Goal: Communication & Community: Answer question/provide support

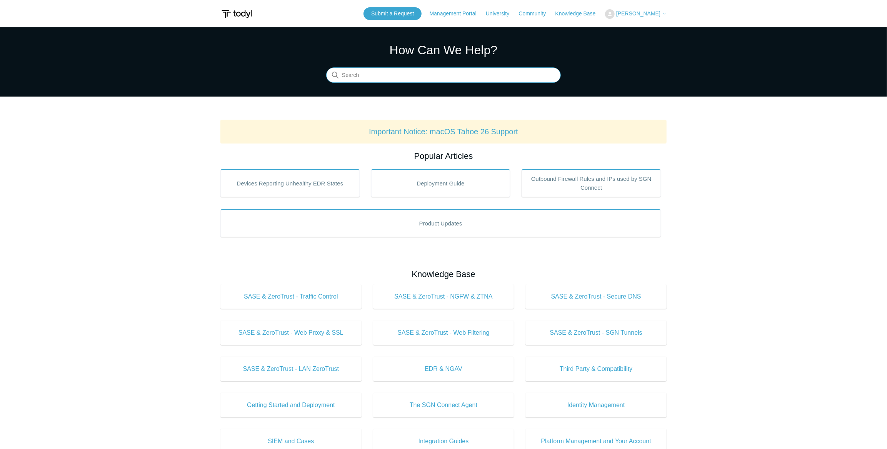
click at [357, 79] on input "Search" at bounding box center [443, 75] width 235 height 15
type input "uninstall"
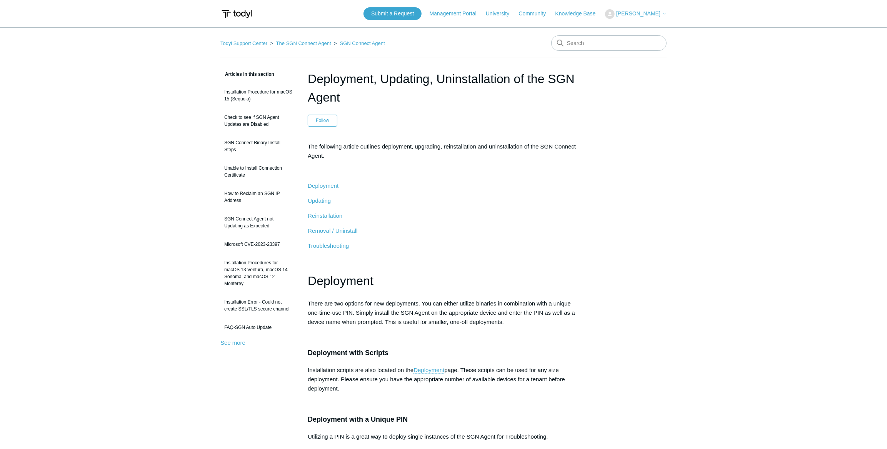
click at [329, 231] on span "Removal / Uninstall" at bounding box center [333, 230] width 50 height 7
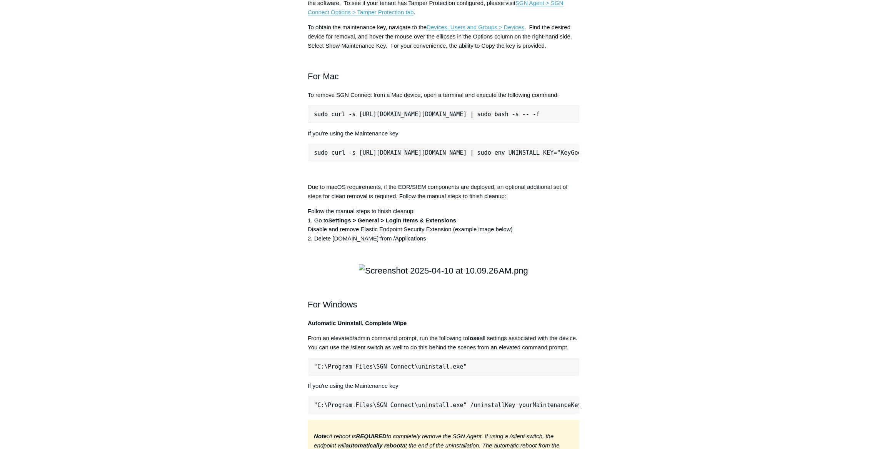
drag, startPoint x: 314, startPoint y: 225, endPoint x: 572, endPoint y: 215, distance: 258.6
click at [572, 215] on div "The following article outlines deployment, upgrading, reinstallation and uninst…" at bounding box center [444, 39] width 272 height 1787
copy pre "sudo curl -s https://portal.todyl.com/tools/MacUninstall.sh | sudo bash -s -- -f"
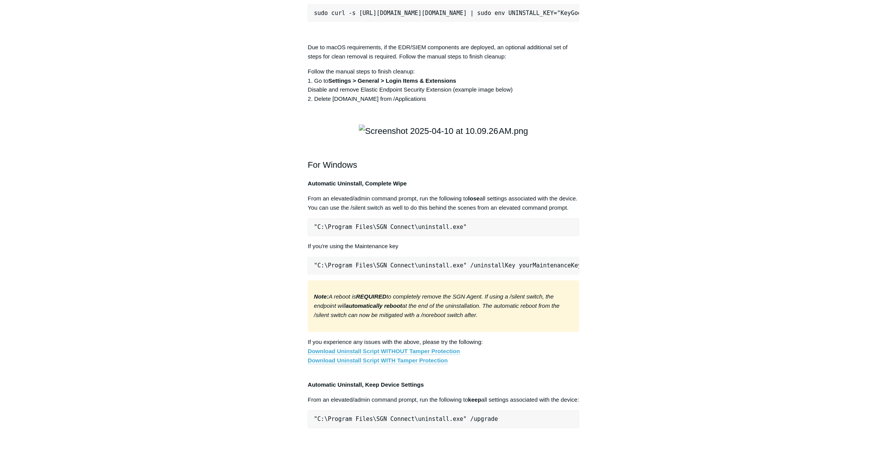
scroll to position [1170, 0]
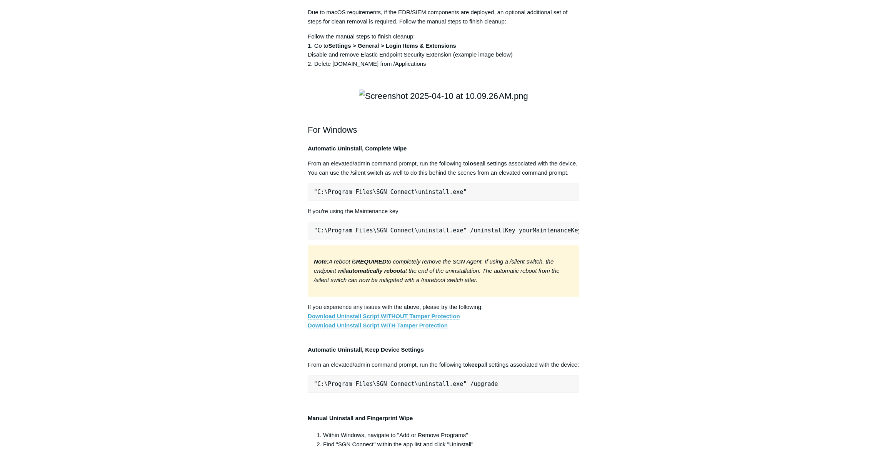
drag, startPoint x: 306, startPoint y: 149, endPoint x: 450, endPoint y: 180, distance: 148.0
click at [450, 69] on p "Follow the manual steps to finish cleanup: 1. Go to Settings > General > Login …" at bounding box center [444, 50] width 272 height 37
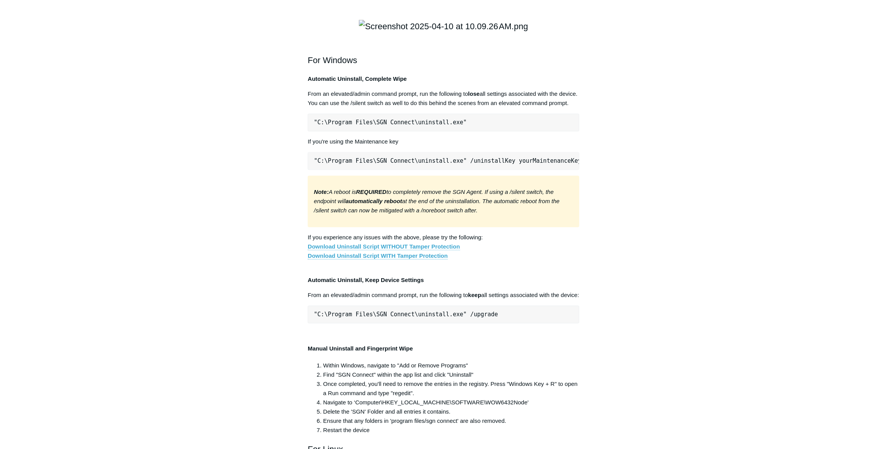
scroll to position [1100, 0]
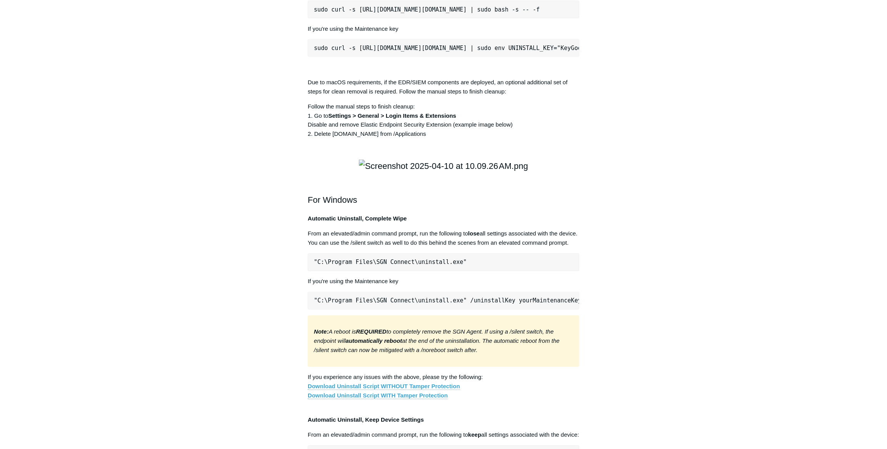
drag, startPoint x: 313, startPoint y: 117, endPoint x: 568, endPoint y: 126, distance: 255.5
click at [568, 18] on pre "sudo curl -s https://portal.todyl.com/tools/MacUninstall.sh | sudo bash -s -- -f" at bounding box center [444, 10] width 272 height 18
drag, startPoint x: 568, startPoint y: 126, endPoint x: 300, endPoint y: 216, distance: 282.4
click at [297, 216] on article "Deployment, Updating, Uninstallation of the SGN Agent Follow Not yet followed b…" at bounding box center [443, 50] width 295 height 2162
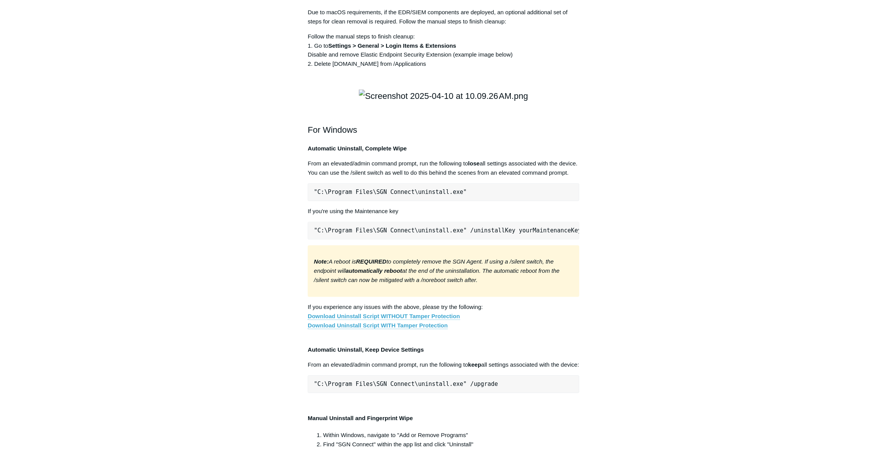
drag, startPoint x: 308, startPoint y: 149, endPoint x: 445, endPoint y: 183, distance: 141.5
click at [445, 69] on p "Follow the manual steps to finish cleanup: 1. Go to Settings > General > Login …" at bounding box center [444, 50] width 272 height 37
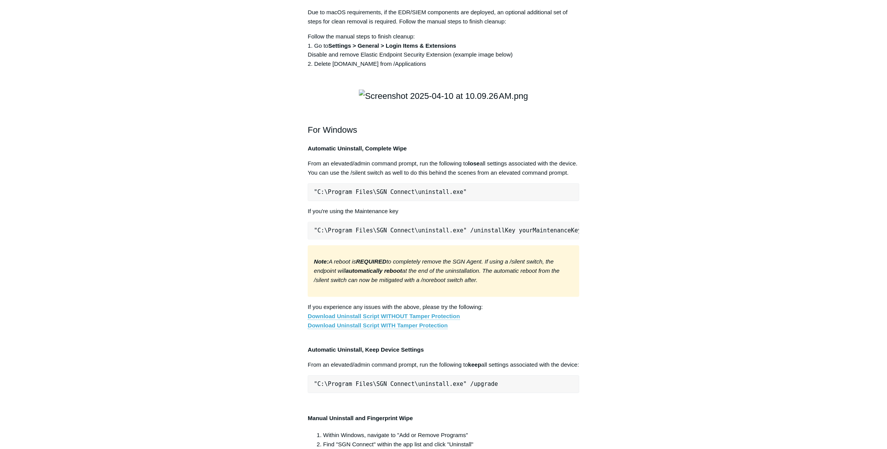
drag, startPoint x: 408, startPoint y: 175, endPoint x: 305, endPoint y: 155, distance: 105.8
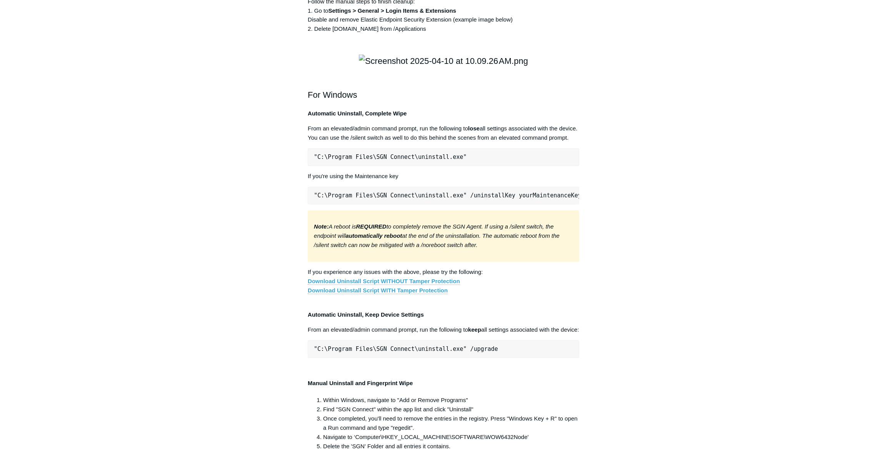
scroll to position [1135, 0]
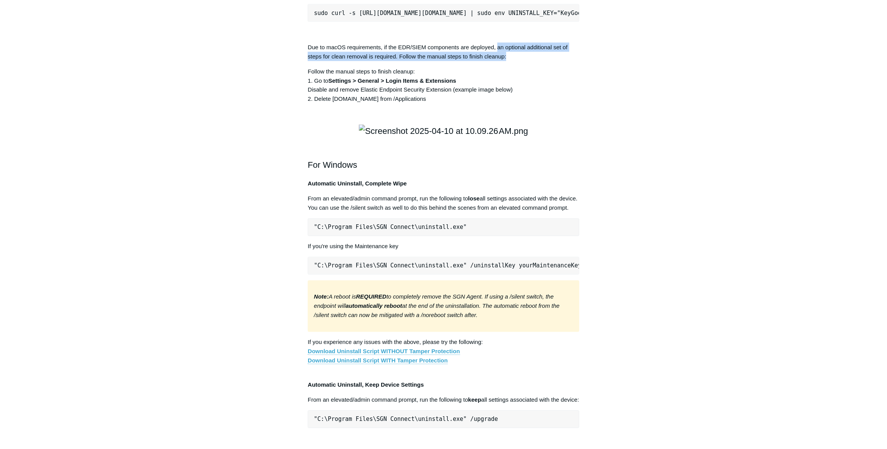
drag, startPoint x: 497, startPoint y: 162, endPoint x: 516, endPoint y: 170, distance: 20.6
click at [516, 61] on p "Due to macOS requirements, if the EDR/SIEM components are deployed, an optional…" at bounding box center [444, 52] width 272 height 18
drag, startPoint x: 516, startPoint y: 170, endPoint x: 512, endPoint y: 173, distance: 5.7
click at [512, 61] on p "Due to macOS requirements, if the EDR/SIEM components are deployed, an optional…" at bounding box center [444, 52] width 272 height 18
drag, startPoint x: 500, startPoint y: 171, endPoint x: 302, endPoint y: 159, distance: 198.1
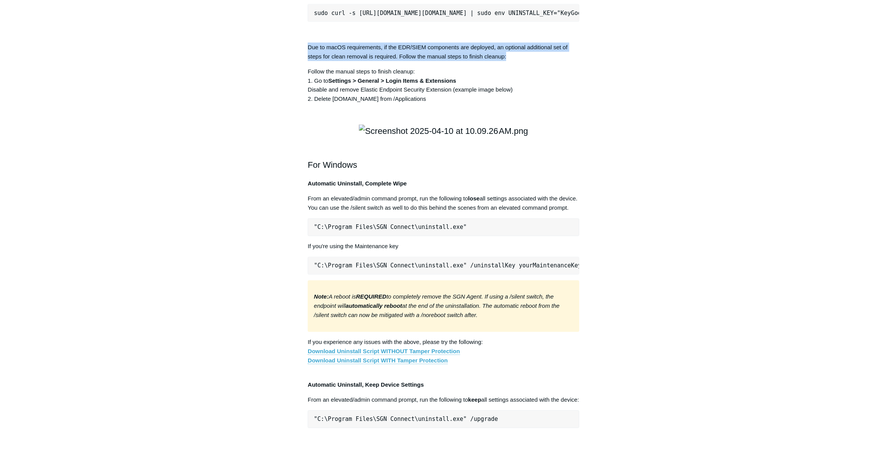
click at [302, 159] on article "Deployment, Updating, Uninstallation of the SGN Agent Follow Not yet followed b…" at bounding box center [443, 15] width 295 height 2162
drag, startPoint x: 302, startPoint y: 159, endPoint x: 526, endPoint y: 172, distance: 224.2
click at [526, 172] on article "Deployment, Updating, Uninstallation of the SGN Agent Follow Not yet followed b…" at bounding box center [443, 15] width 295 height 2162
click at [526, 61] on p "Due to macOS requirements, if the EDR/SIEM components are deployed, an optional…" at bounding box center [444, 52] width 272 height 18
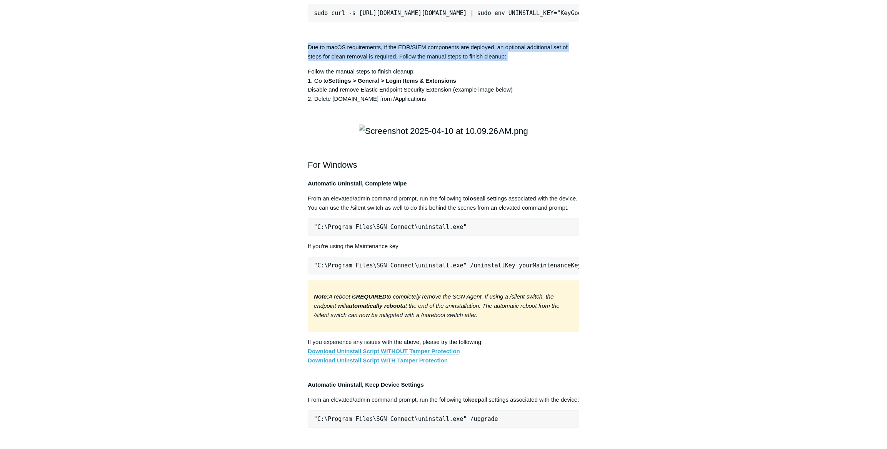
drag, startPoint x: 526, startPoint y: 172, endPoint x: 305, endPoint y: 160, distance: 221.1
click at [305, 160] on article "Deployment, Updating, Uninstallation of the SGN Agent Follow Not yet followed b…" at bounding box center [443, 15] width 295 height 2162
drag, startPoint x: 305, startPoint y: 160, endPoint x: 508, endPoint y: 173, distance: 202.7
click at [508, 173] on article "Deployment, Updating, Uninstallation of the SGN Agent Follow Not yet followed b…" at bounding box center [443, 15] width 295 height 2162
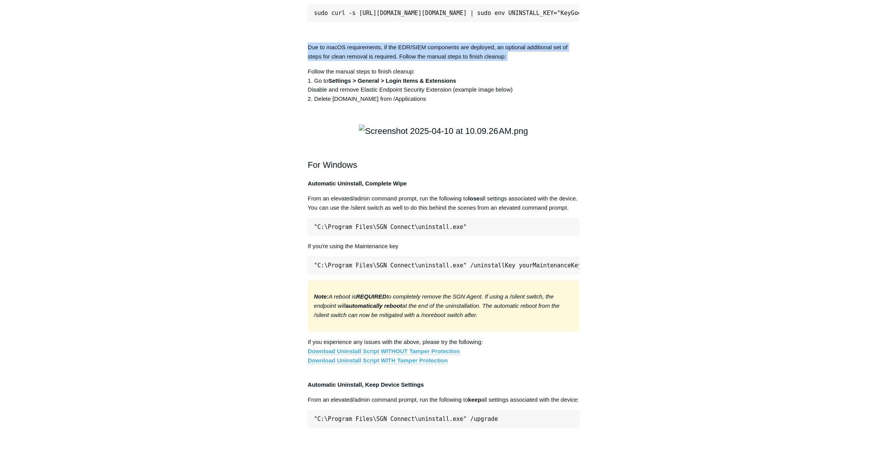
click at [508, 61] on p "Due to macOS requirements, if the EDR/SIEM components are deployed, an optional…" at bounding box center [444, 52] width 272 height 18
drag, startPoint x: 508, startPoint y: 173, endPoint x: 303, endPoint y: 163, distance: 204.9
click at [303, 163] on article "Deployment, Updating, Uninstallation of the SGN Agent Follow Not yet followed b…" at bounding box center [443, 15] width 295 height 2162
drag, startPoint x: 303, startPoint y: 162, endPoint x: 515, endPoint y: 174, distance: 211.9
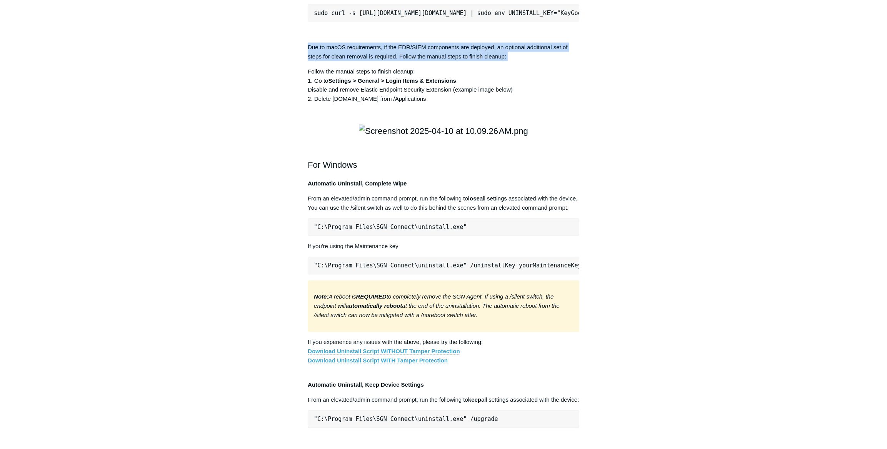
click at [515, 174] on article "Deployment, Updating, Uninstallation of the SGN Agent Follow Not yet followed b…" at bounding box center [443, 15] width 295 height 2162
click at [515, 61] on p "Due to macOS requirements, if the EDR/SIEM components are deployed, an optional…" at bounding box center [444, 52] width 272 height 18
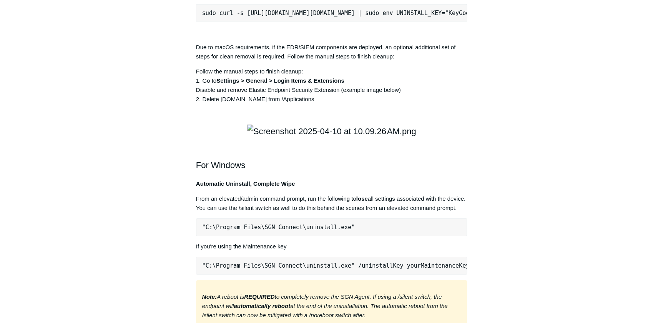
scroll to position [1100, 0]
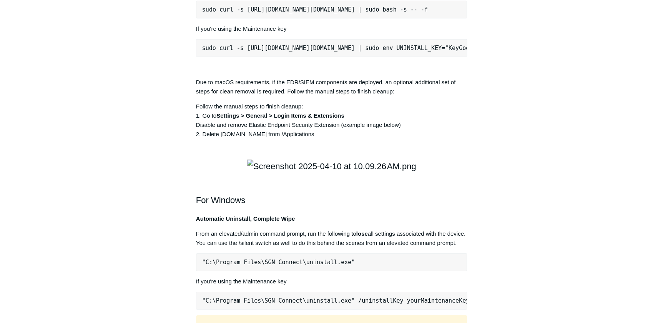
drag, startPoint x: 198, startPoint y: 120, endPoint x: 458, endPoint y: 121, distance: 259.6
click at [458, 18] on pre "sudo curl -s https://portal.todyl.com/tools/MacUninstall.sh | sudo bash -s -- -f" at bounding box center [332, 10] width 272 height 18
copy pre "sudo curl -s https://portal.todyl.com/tools/MacUninstall.sh | sudo bash -s -- -f"
click at [145, 235] on aside "Articles in this section Installation Procedure for macOS 15 (Sequoia) Check to…" at bounding box center [147, 46] width 76 height 2154
click at [136, 228] on aside "Articles in this section Installation Procedure for macOS 15 (Sequoia) Check to…" at bounding box center [147, 46] width 76 height 2154
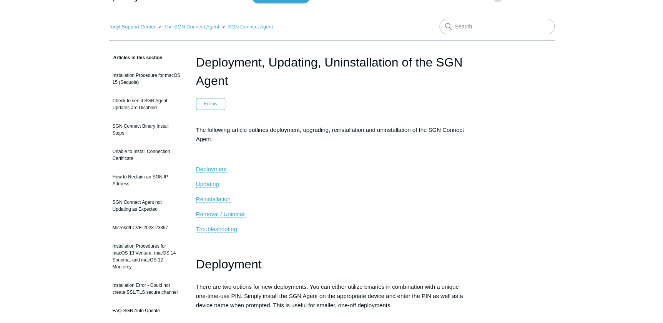
scroll to position [0, 0]
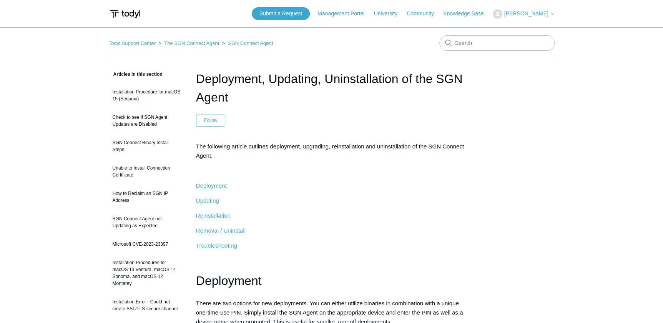
click at [492, 13] on link "Knowledge Base" at bounding box center [467, 14] width 48 height 8
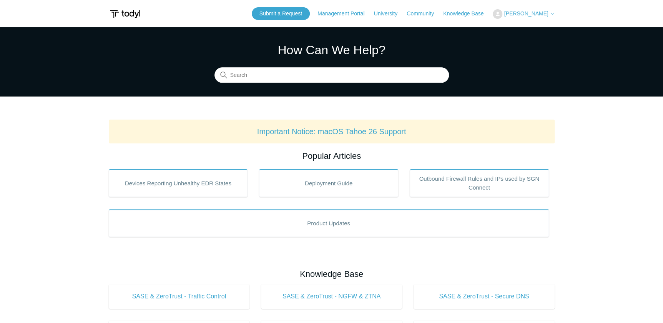
click at [543, 17] on button "[PERSON_NAME]" at bounding box center [524, 14] width 62 height 10
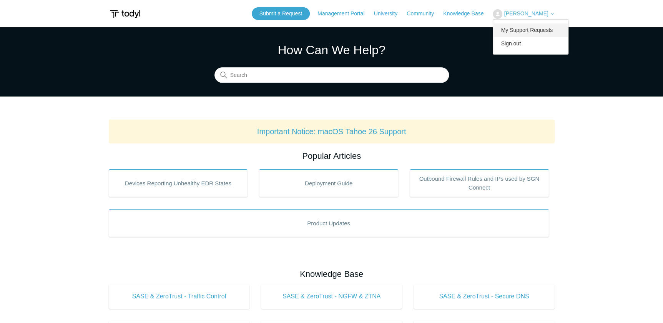
click at [542, 27] on link "My Support Requests" at bounding box center [530, 29] width 75 height 13
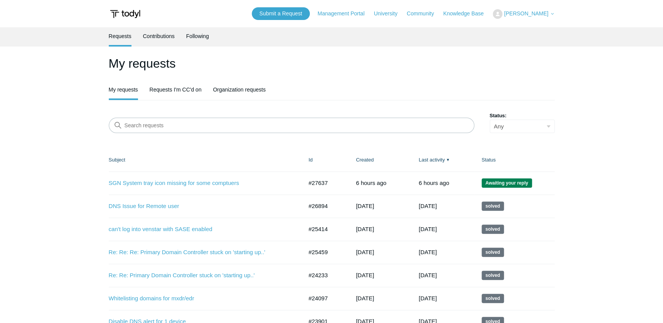
scroll to position [105, 0]
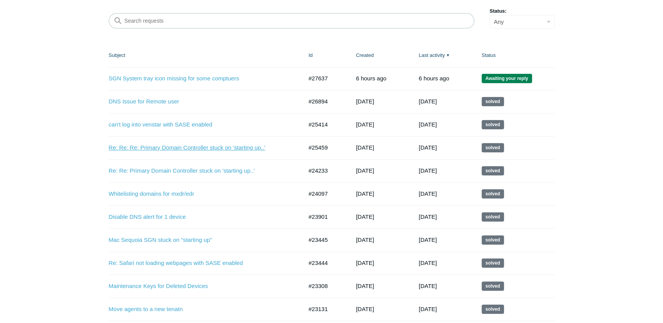
click at [153, 146] on link "Re: Re: Re: Primary Domain Controller stuck on 'starting up..'" at bounding box center [200, 147] width 183 height 9
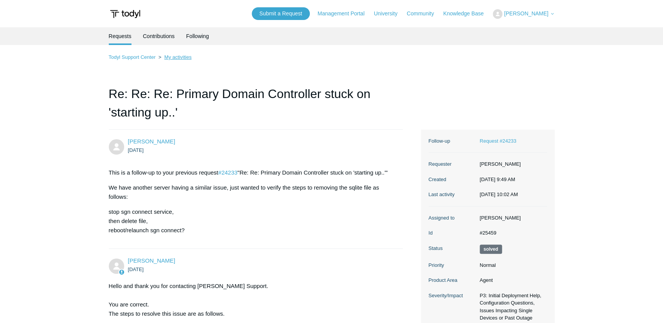
click at [173, 55] on link "My activities" at bounding box center [177, 57] width 27 height 6
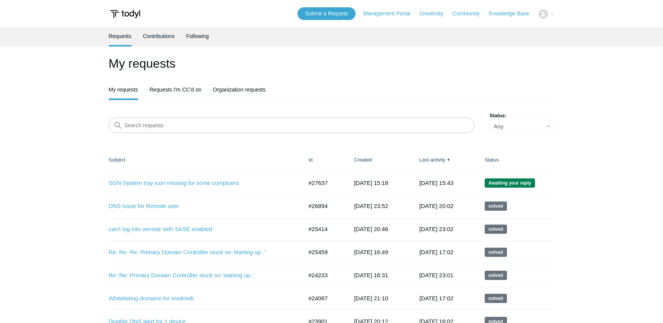
click at [177, 57] on h1 "My requests" at bounding box center [332, 63] width 446 height 18
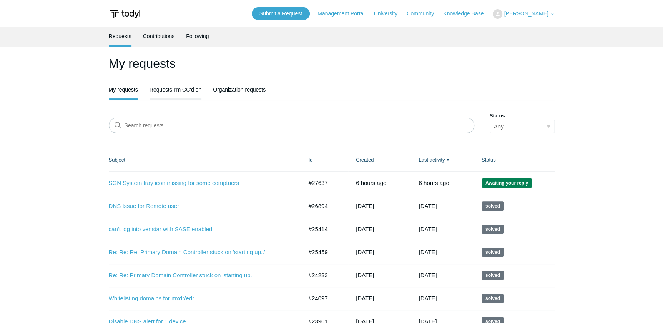
click at [177, 91] on link "Requests I'm CC'd on" at bounding box center [176, 89] width 52 height 16
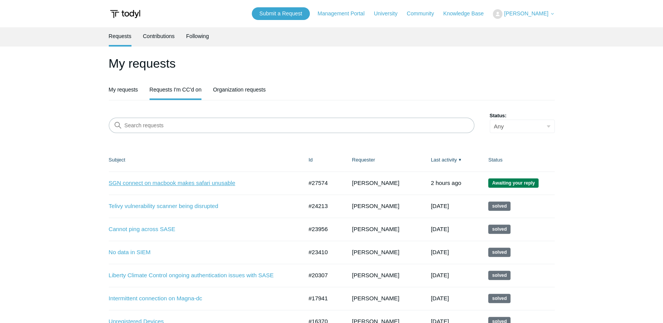
click at [215, 184] on link "SGN connect on macbook makes safari unusable" at bounding box center [200, 183] width 183 height 9
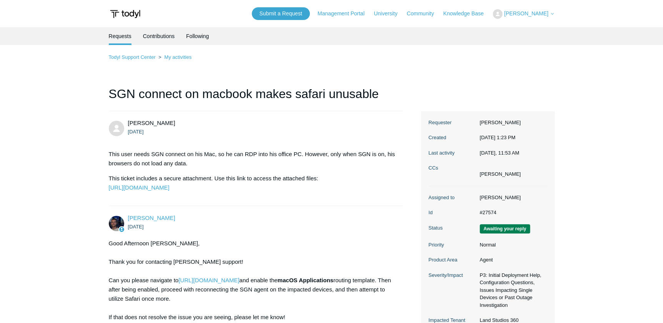
click at [489, 212] on dd "#27574" at bounding box center [511, 213] width 71 height 8
copy dd "27574"
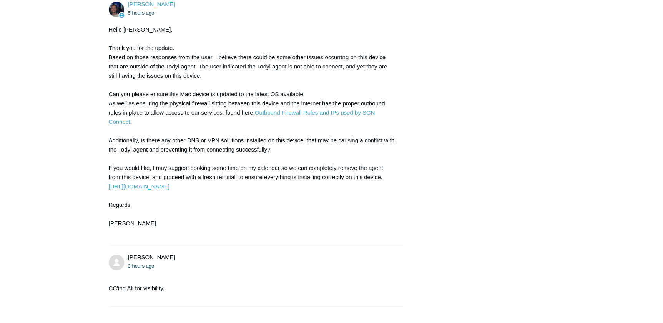
scroll to position [949, 0]
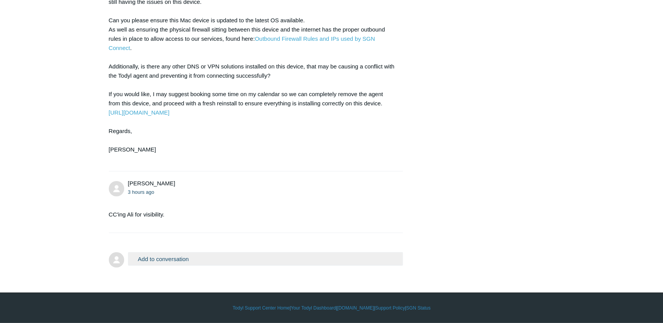
click at [162, 264] on button "Add to conversation" at bounding box center [265, 258] width 275 height 13
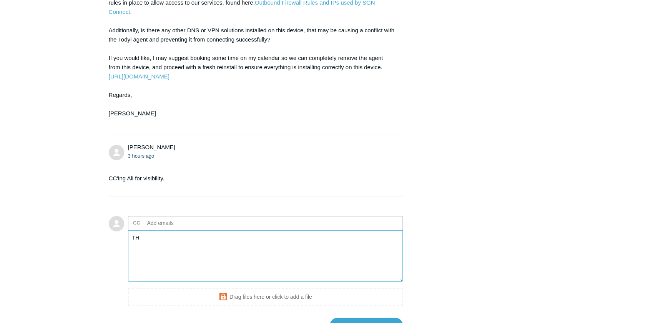
type textarea "T"
type textarea "Booked 3:30"
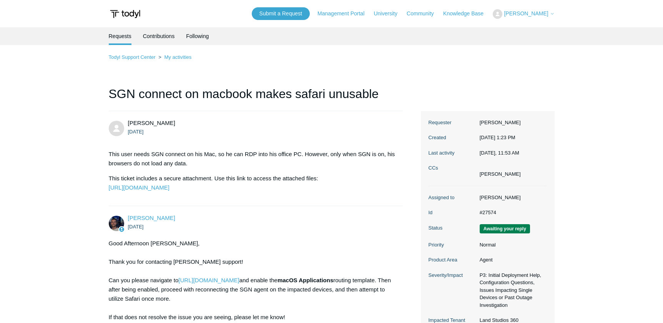
scroll to position [949, 0]
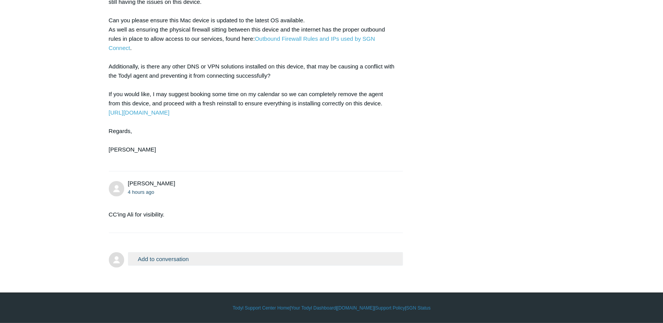
click at [255, 78] on div "Hello [PERSON_NAME], Thank you for the update. Based on those responses from th…" at bounding box center [252, 57] width 287 height 212
